Goal: Task Accomplishment & Management: Manage account settings

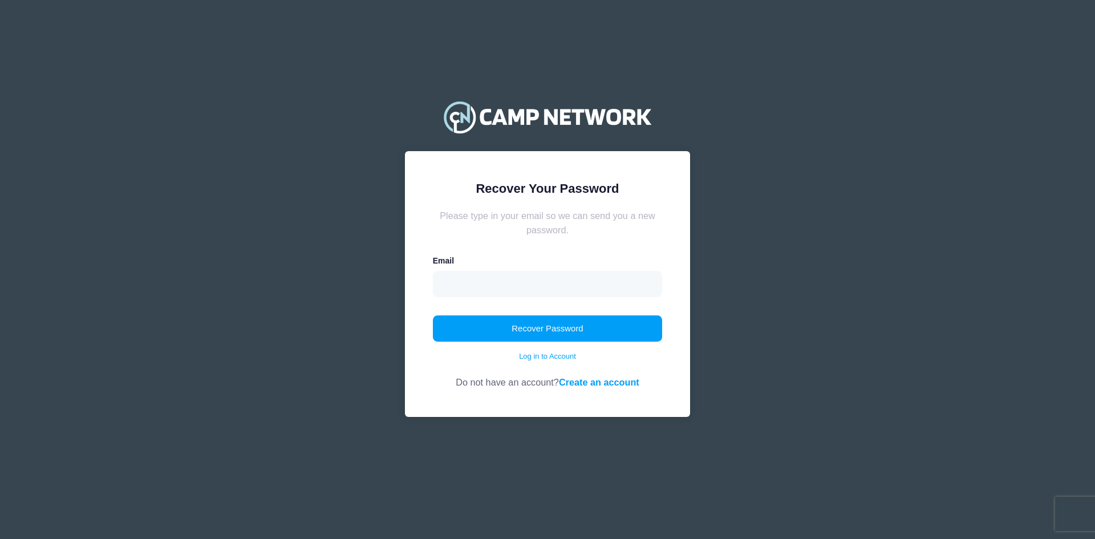
click at [484, 284] on input "email" at bounding box center [548, 284] width 230 height 26
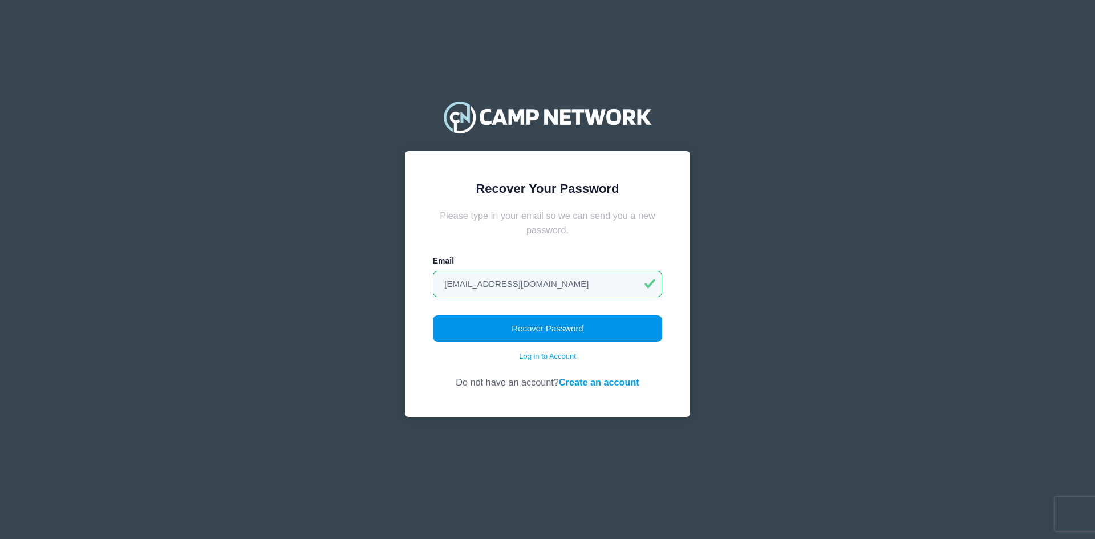
type input "kasia433@gmail.com"
click at [564, 322] on button "Recover Password" at bounding box center [548, 328] width 230 height 26
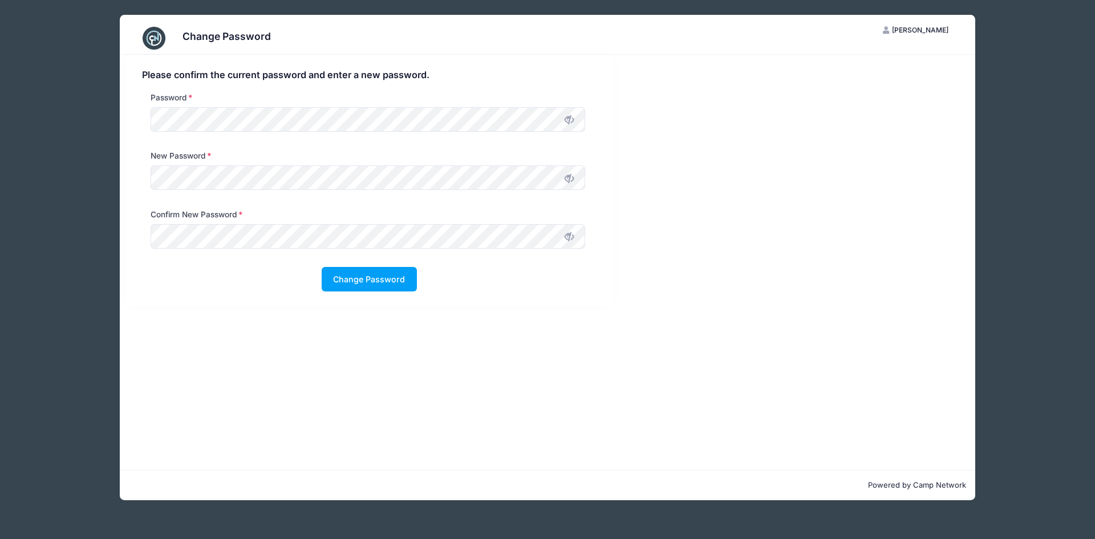
click at [568, 180] on icon at bounding box center [568, 178] width 9 height 9
click at [569, 239] on icon at bounding box center [568, 236] width 9 height 9
click at [383, 278] on button "Change Password" at bounding box center [369, 279] width 95 height 25
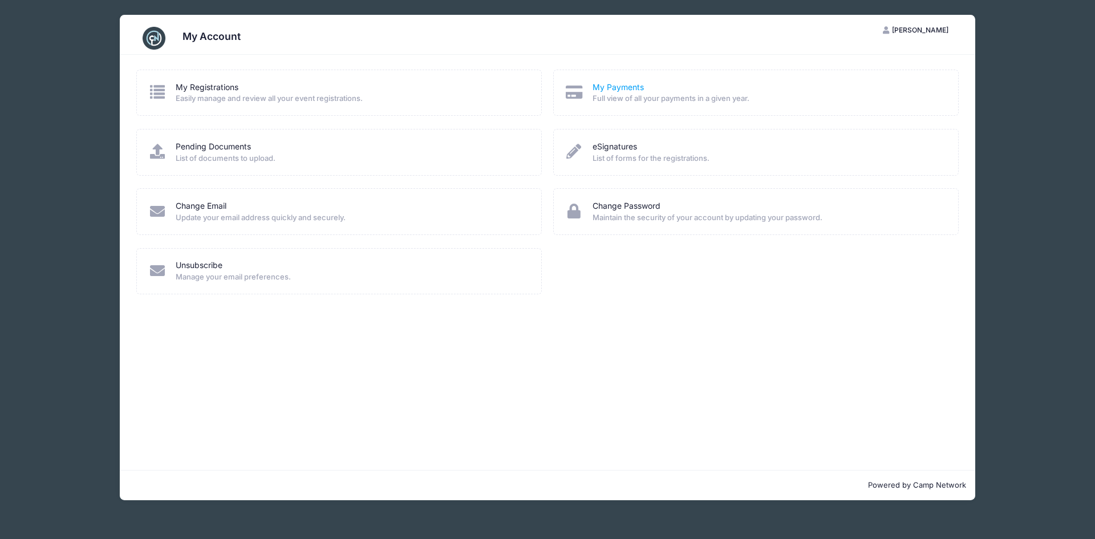
click at [615, 87] on link "My Payments" at bounding box center [617, 88] width 51 height 12
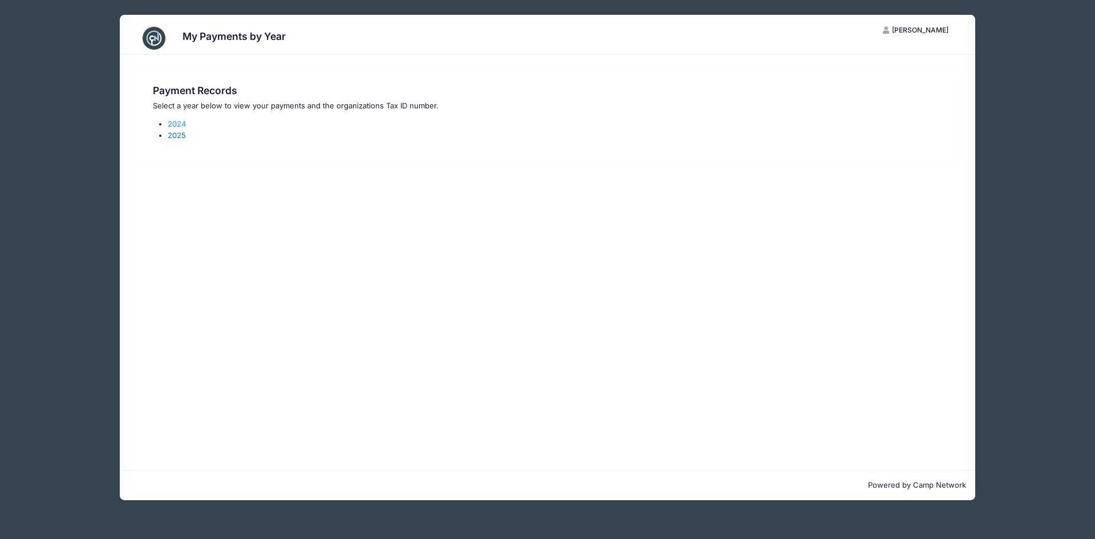
click at [178, 135] on link "2025" at bounding box center [177, 135] width 18 height 9
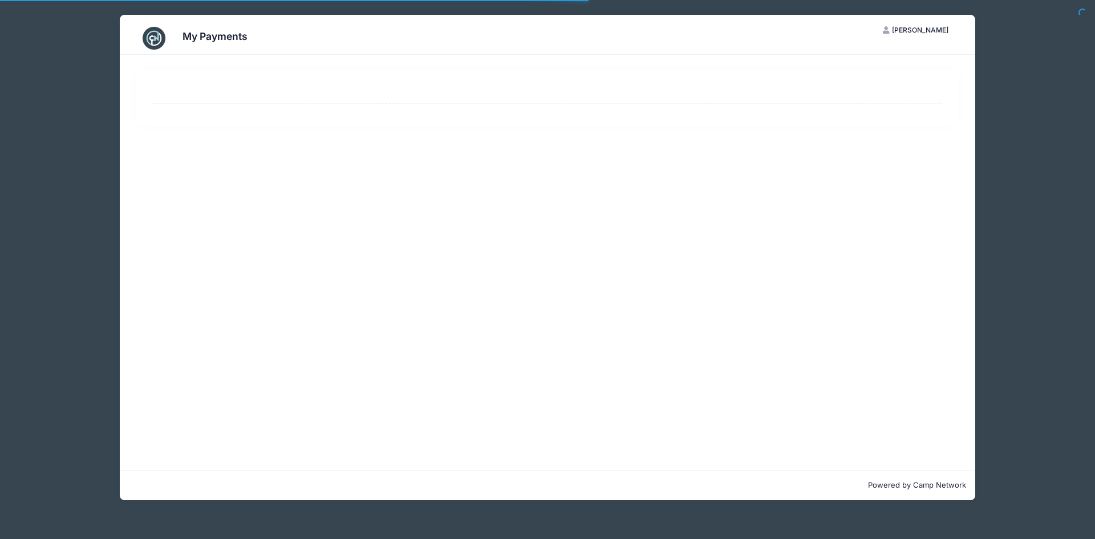
select select "10"
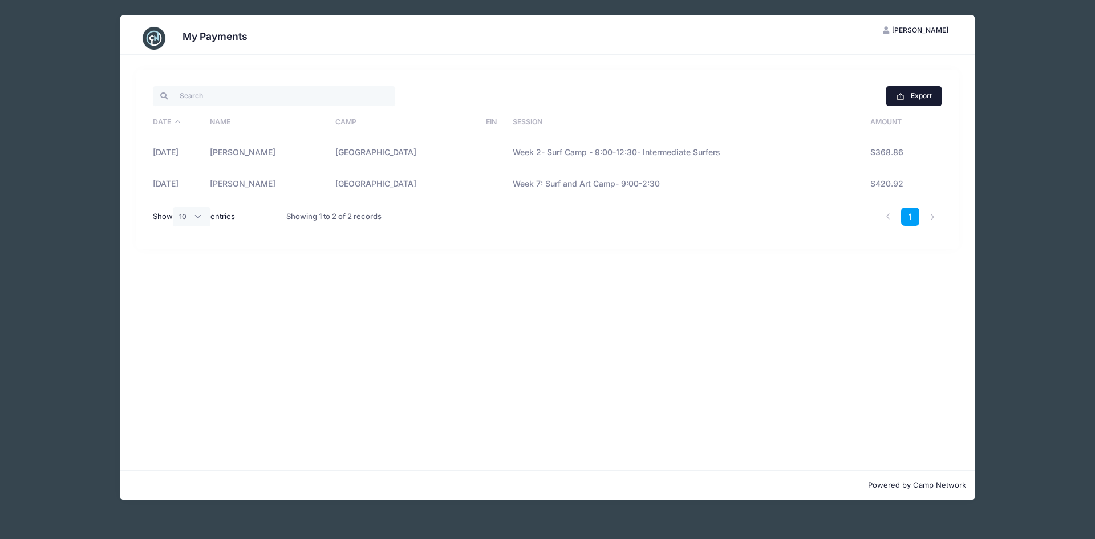
click at [907, 96] on button "Export" at bounding box center [913, 95] width 55 height 19
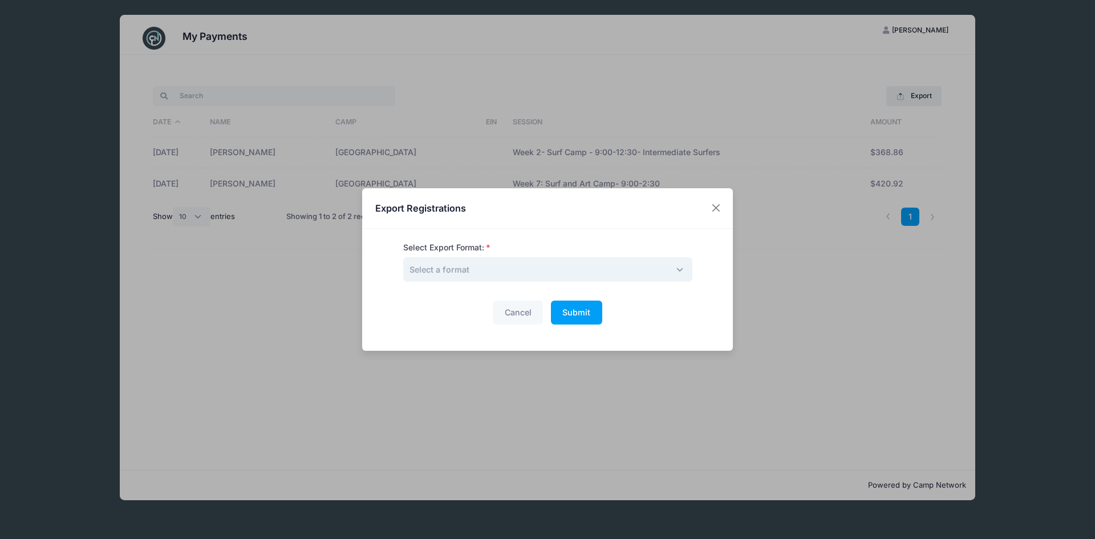
click at [581, 269] on span "Select a format" at bounding box center [547, 269] width 289 height 25
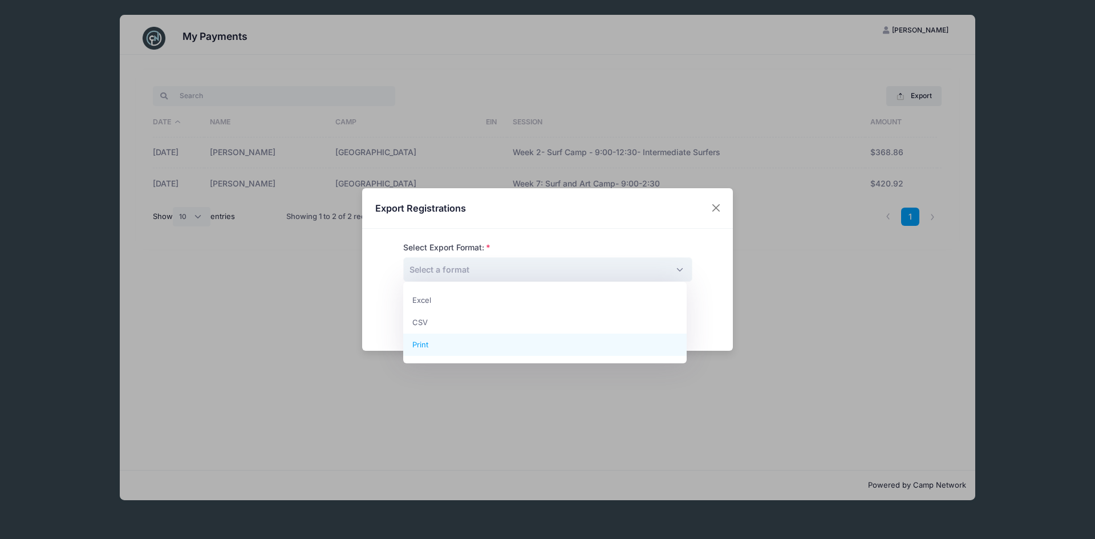
drag, startPoint x: 498, startPoint y: 344, endPoint x: 488, endPoint y: 341, distance: 10.1
select select "print"
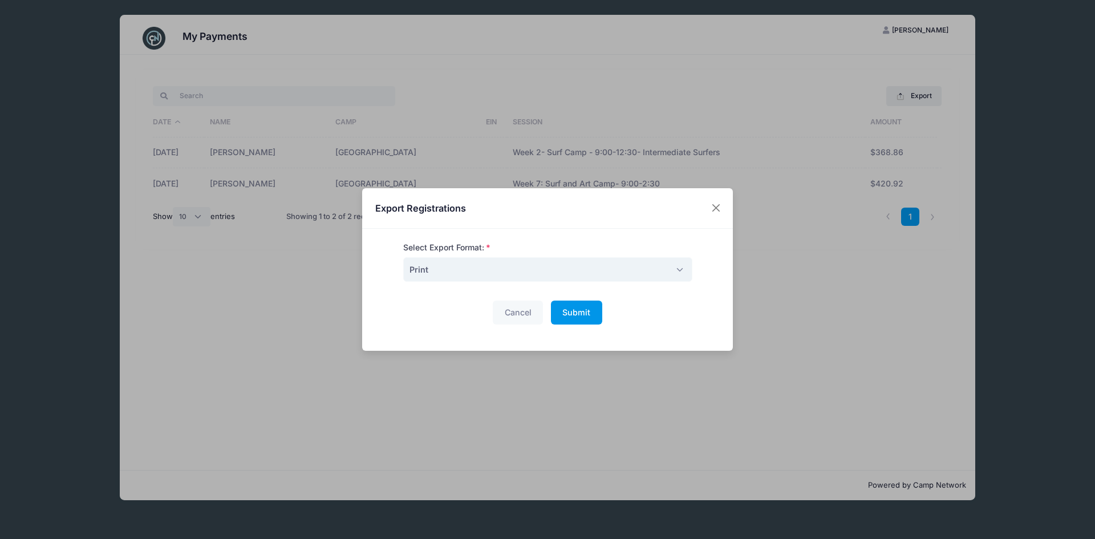
click at [581, 314] on span "Submit" at bounding box center [576, 312] width 28 height 10
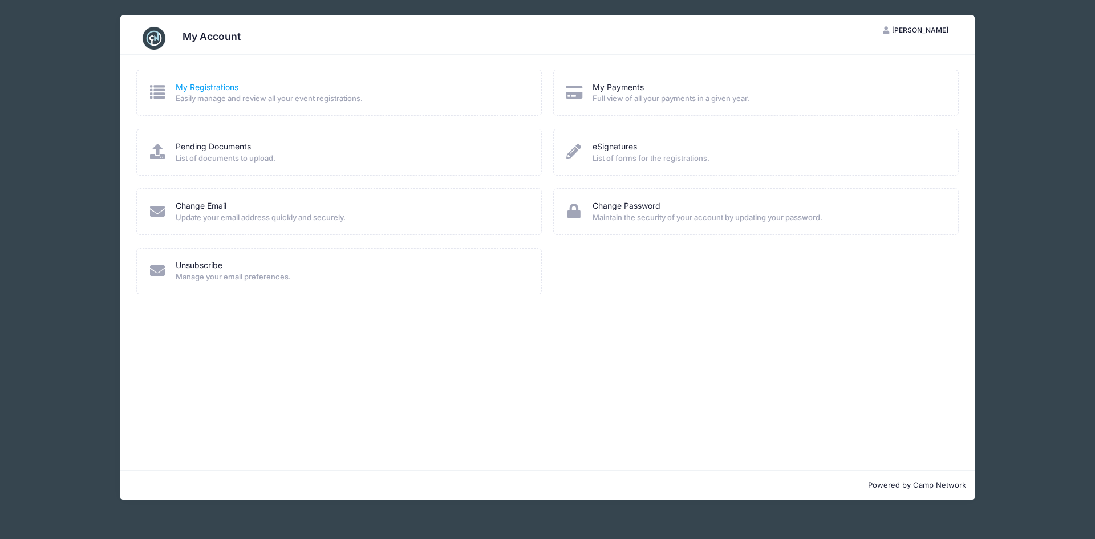
click at [221, 86] on link "My Registrations" at bounding box center [207, 88] width 63 height 12
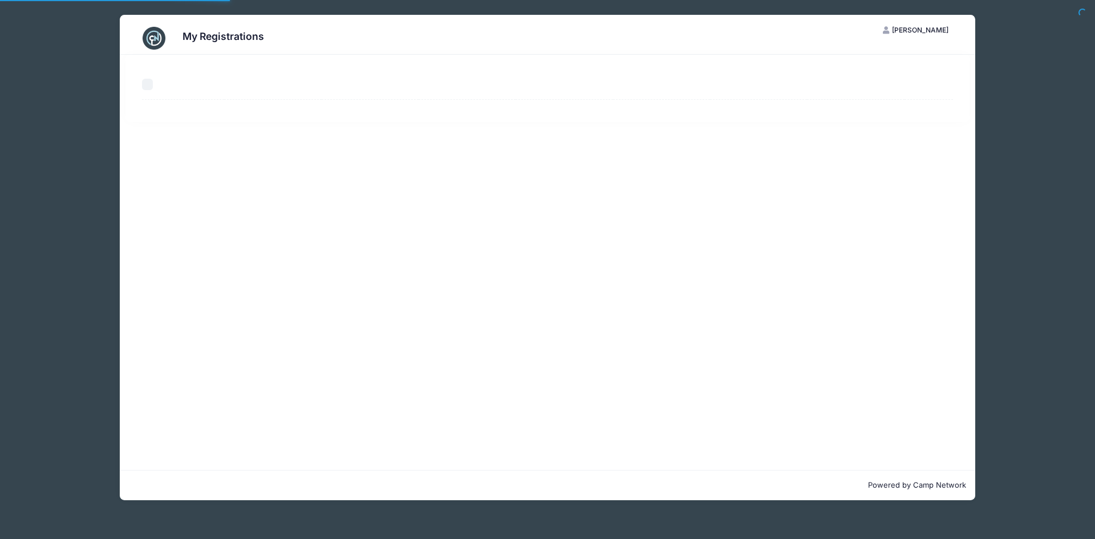
select select "50"
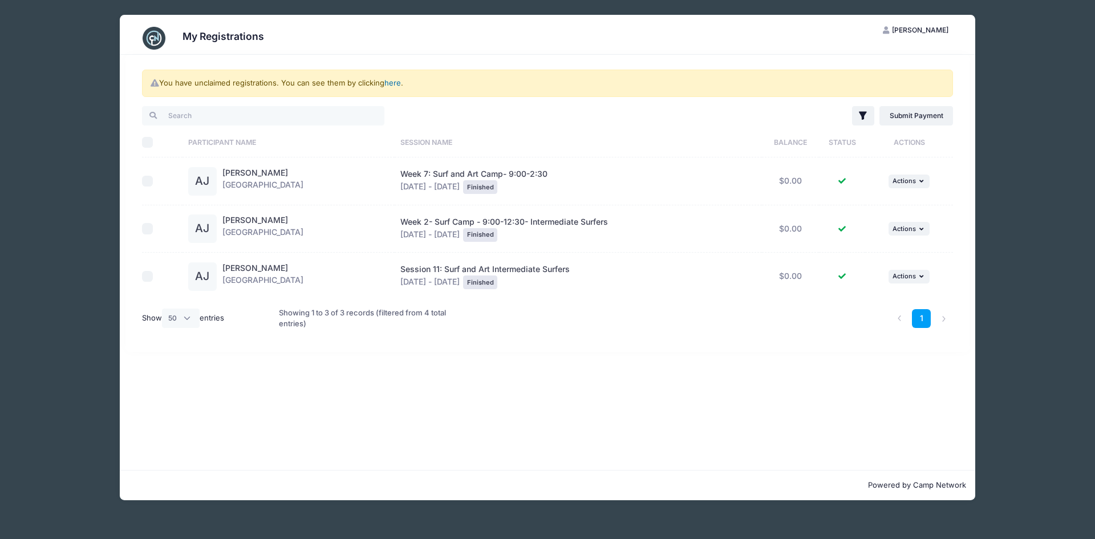
click at [394, 83] on link "here" at bounding box center [392, 82] width 17 height 9
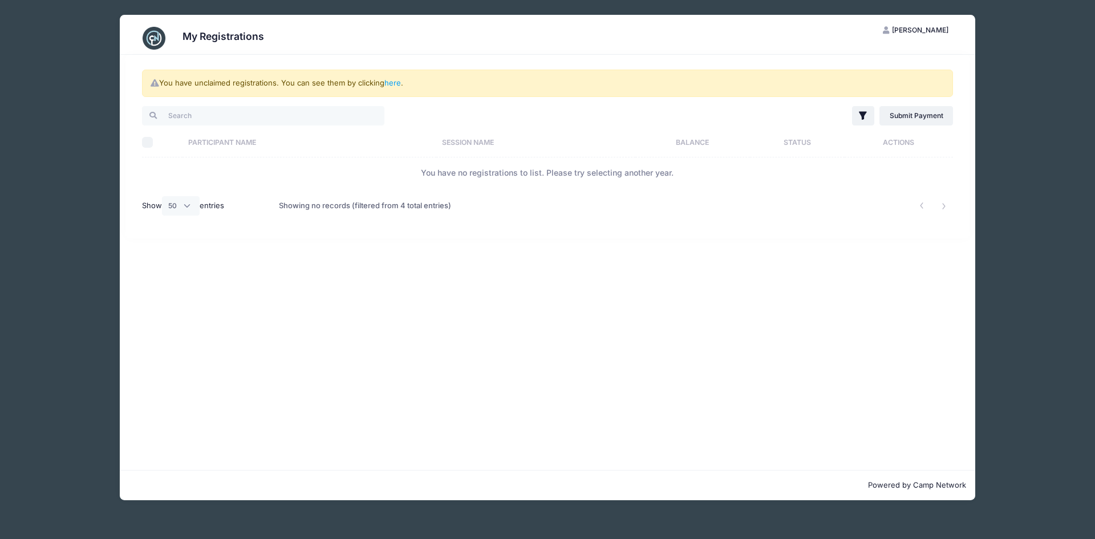
click at [201, 35] on h3 "My Registrations" at bounding box center [223, 36] width 82 height 12
click at [928, 28] on span "[PERSON_NAME]" at bounding box center [920, 30] width 56 height 9
click at [901, 55] on link "My Account" at bounding box center [888, 58] width 132 height 22
